Goal: Information Seeking & Learning: Check status

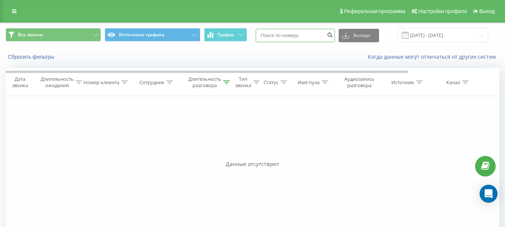
paste input "380974888732"
type input "380974888732"
click at [333, 34] on icon "submit" at bounding box center [329, 34] width 6 height 4
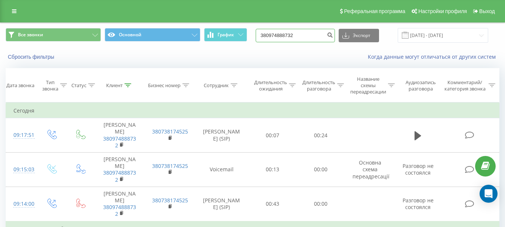
drag, startPoint x: 288, startPoint y: 34, endPoint x: 248, endPoint y: 30, distance: 39.8
click at [248, 30] on div "Все звонки Основной График 380974888732 Экспорт .csv .xls .xlsx [DATE] - [DATE]" at bounding box center [252, 35] width 493 height 15
paste input "67393145"
type input "380967393145"
click at [333, 34] on icon "submit" at bounding box center [329, 34] width 6 height 4
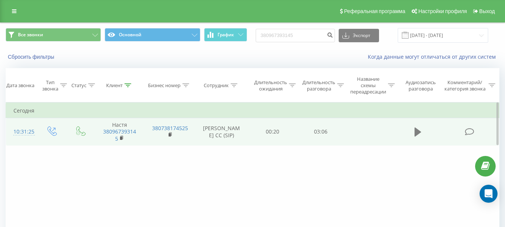
click at [419, 131] on icon at bounding box center [417, 131] width 7 height 9
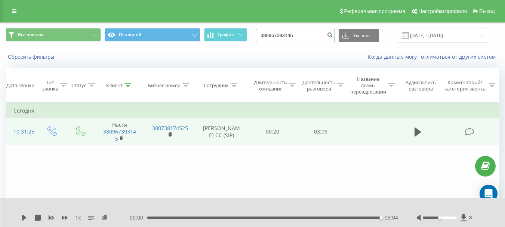
drag, startPoint x: 307, startPoint y: 32, endPoint x: 264, endPoint y: 33, distance: 42.6
click at [264, 33] on input "380967393145" at bounding box center [294, 35] width 79 height 13
paste input "684438182"
type input "380684438182"
click at [333, 34] on icon "submit" at bounding box center [329, 34] width 6 height 4
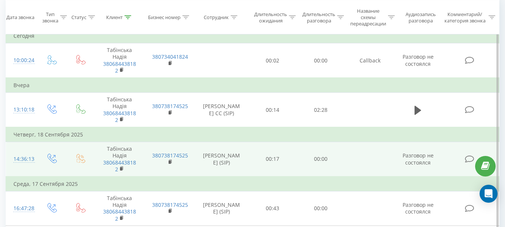
scroll to position [37, 0]
